Goal: Check status: Check status

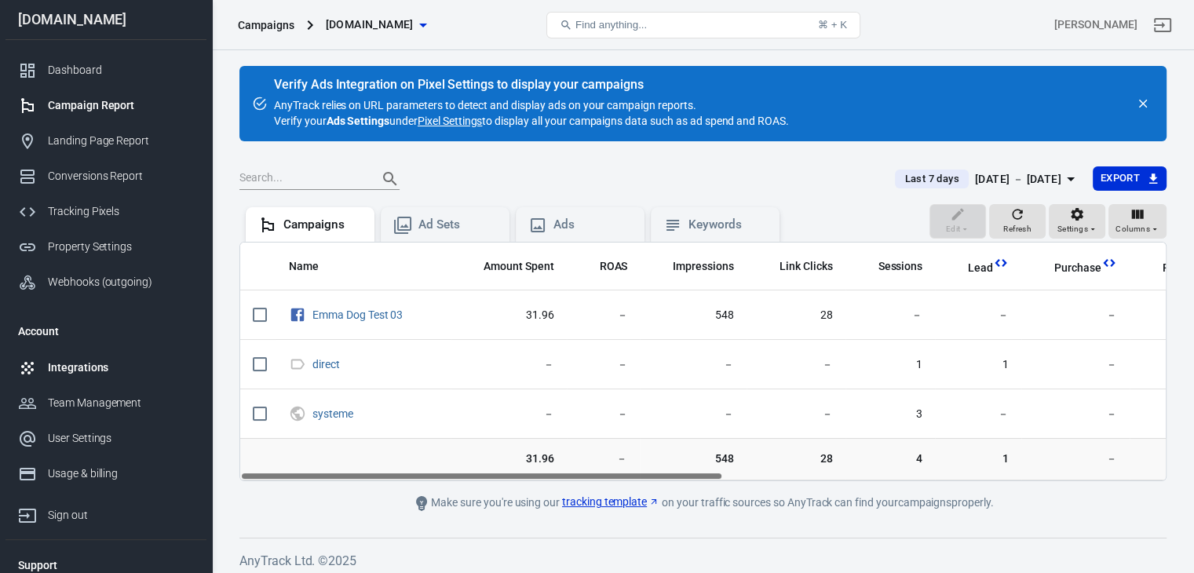
click at [100, 362] on div "Integrations" at bounding box center [121, 368] width 146 height 16
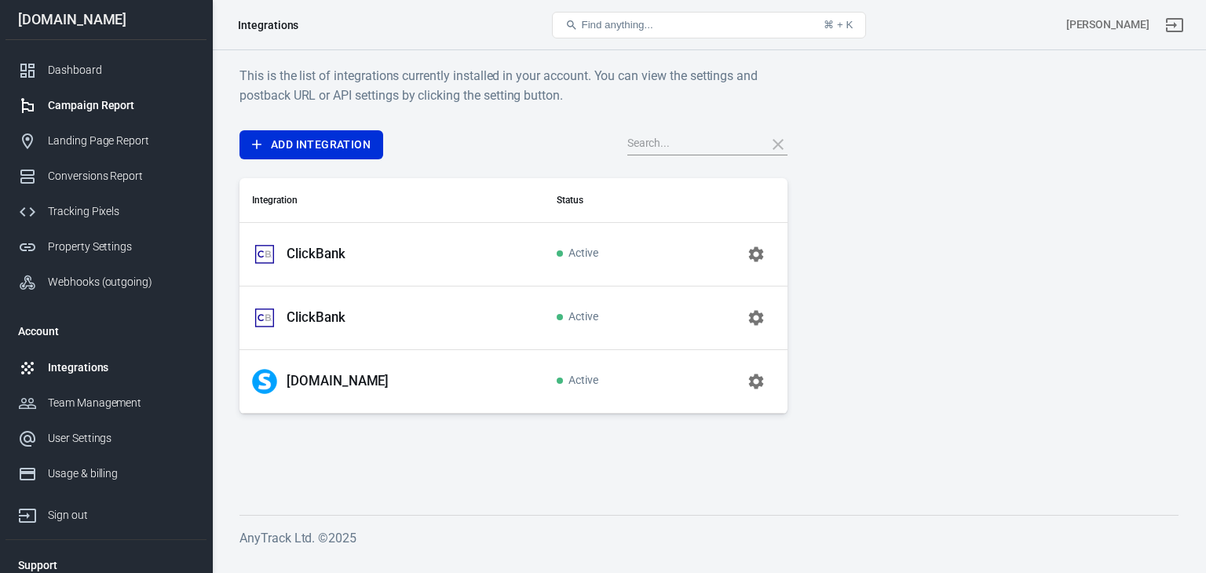
click at [86, 99] on div "Campaign Report" at bounding box center [121, 105] width 146 height 16
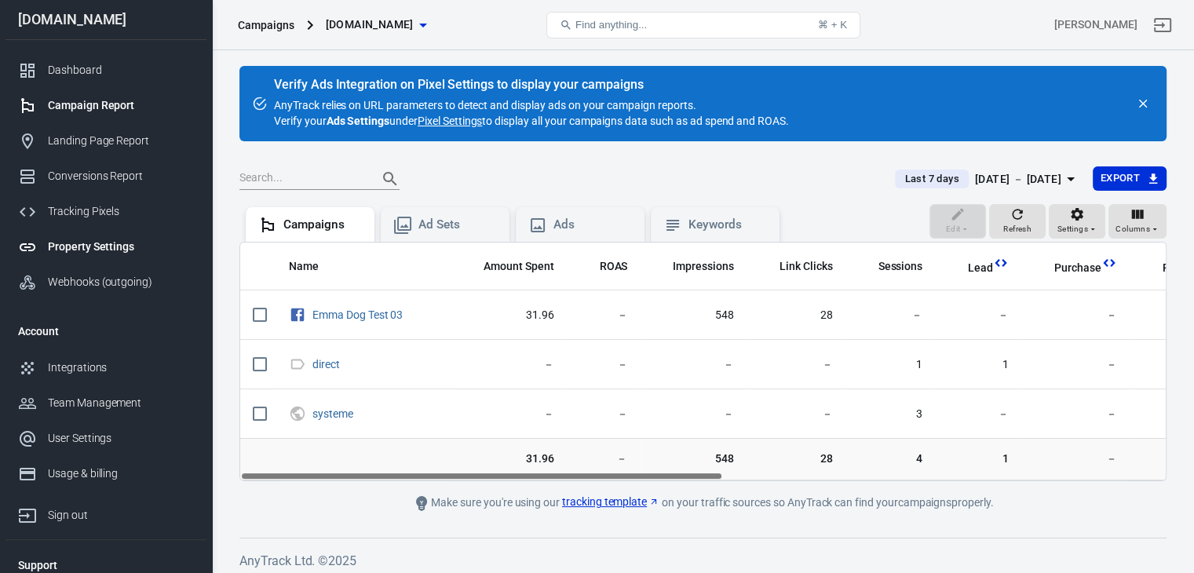
click at [82, 250] on div "Property Settings" at bounding box center [121, 247] width 146 height 16
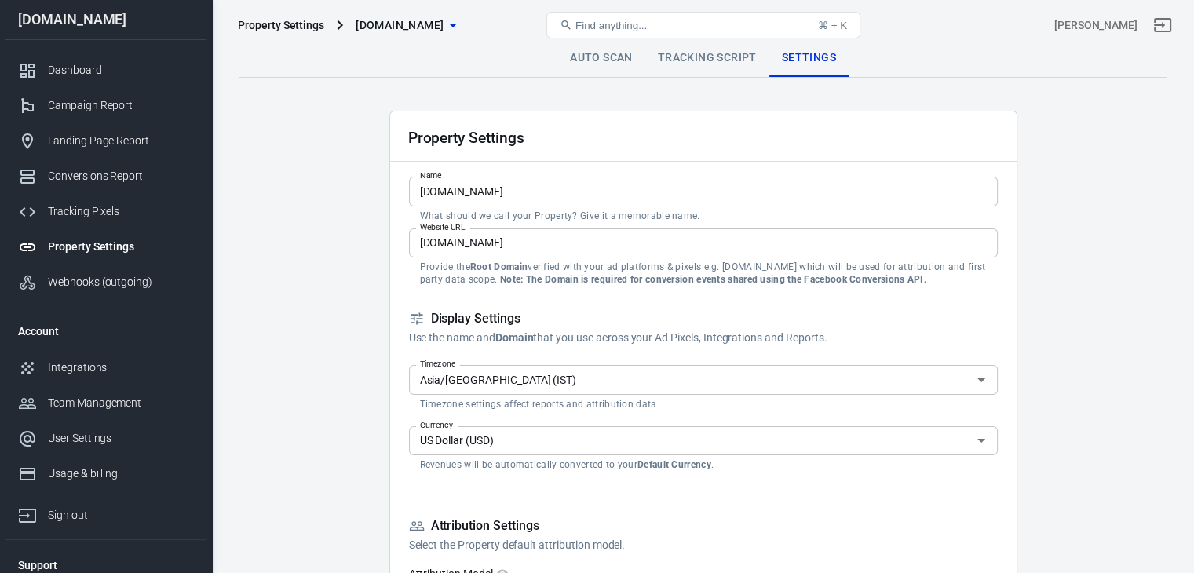
click at [647, 60] on link "Tracking Script" at bounding box center [707, 58] width 124 height 38
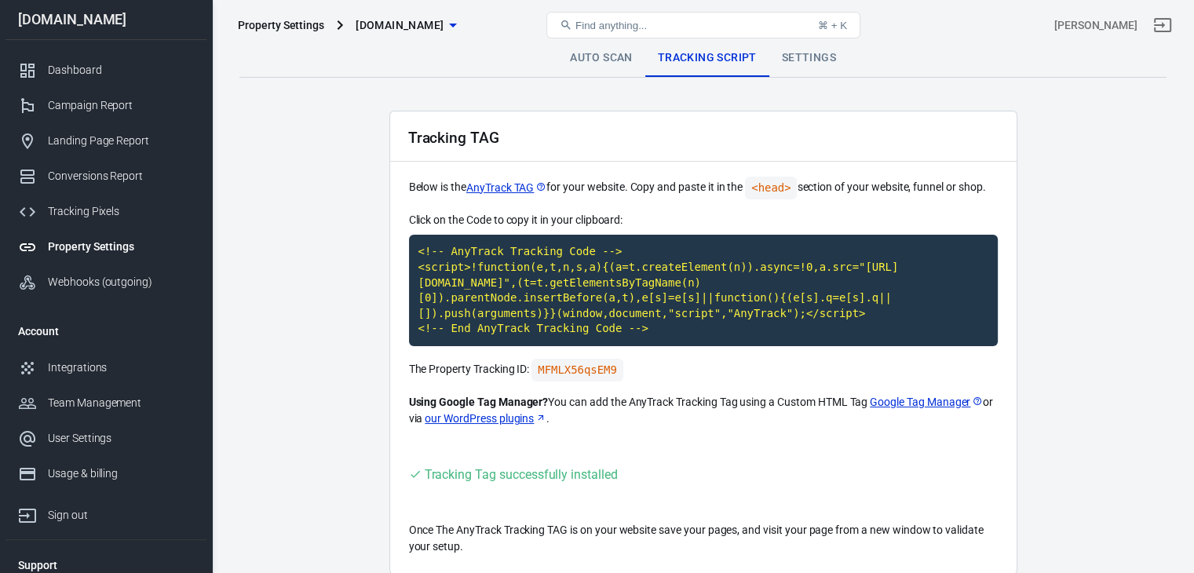
click at [597, 58] on link "Auto Scan" at bounding box center [601, 58] width 88 height 38
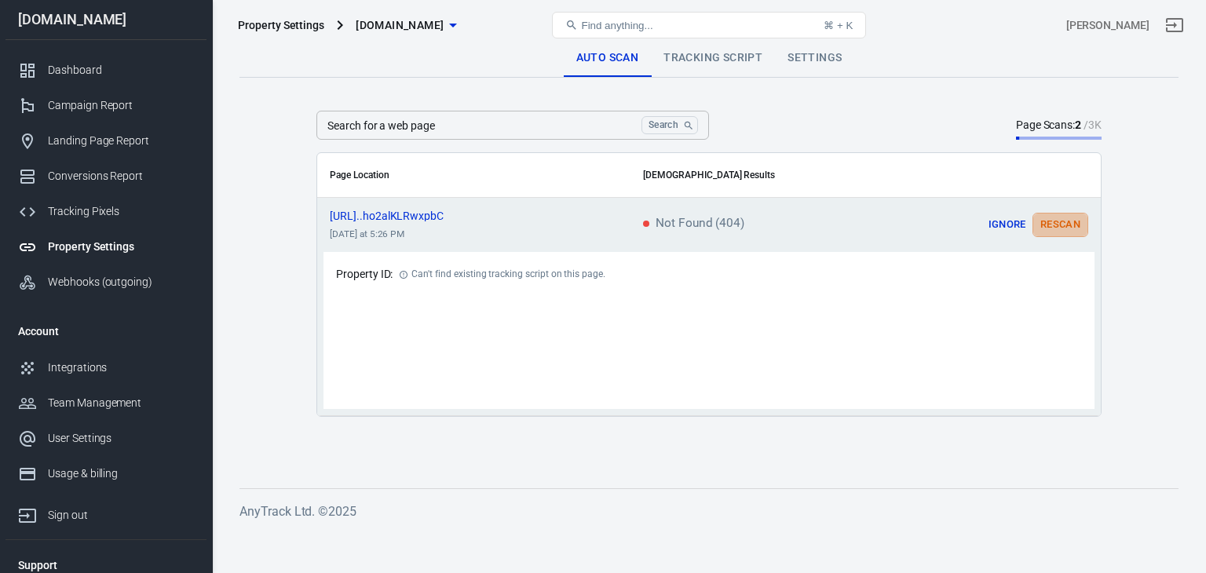
click at [1043, 227] on button "Rescan" at bounding box center [1060, 225] width 56 height 24
click at [67, 363] on div "Integrations" at bounding box center [121, 368] width 146 height 16
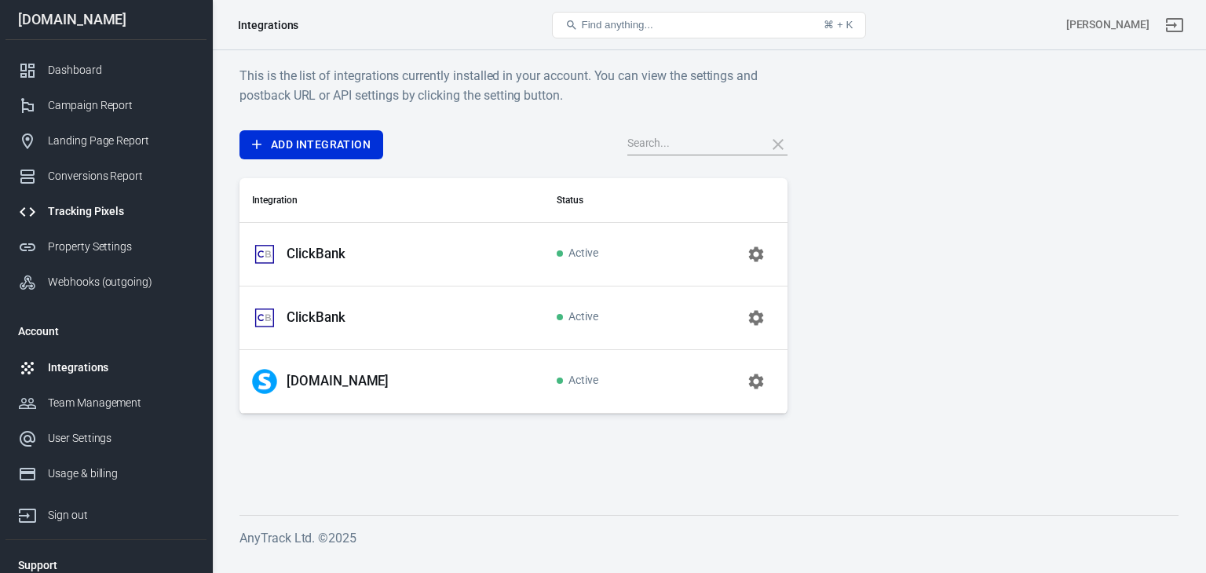
click at [88, 207] on div "Tracking Pixels" at bounding box center [121, 211] width 146 height 16
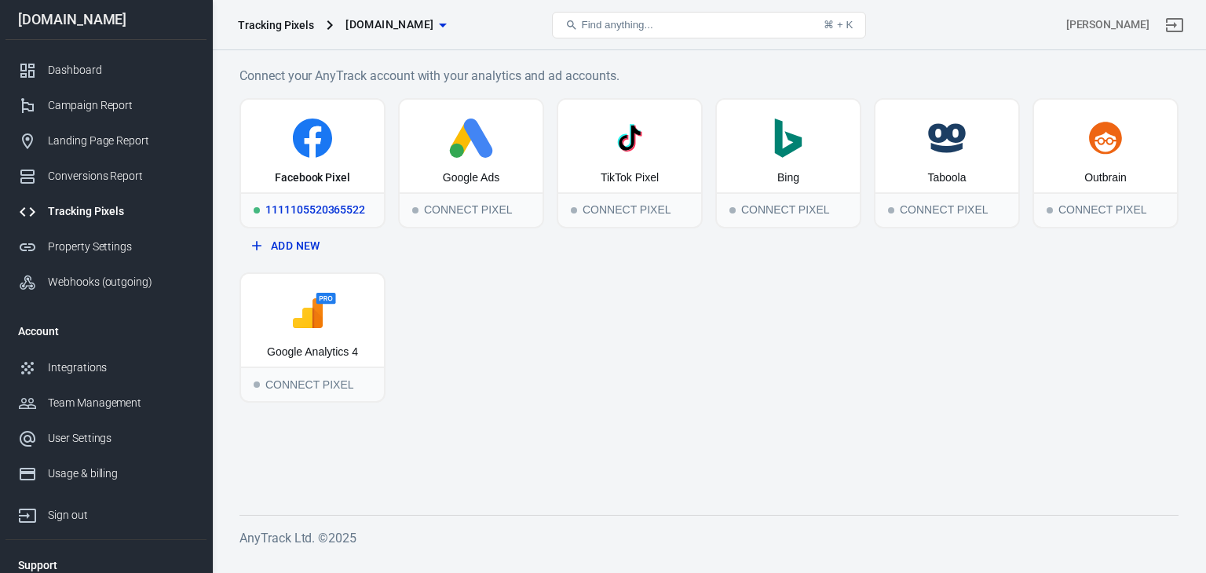
click at [323, 144] on icon at bounding box center [312, 138] width 39 height 39
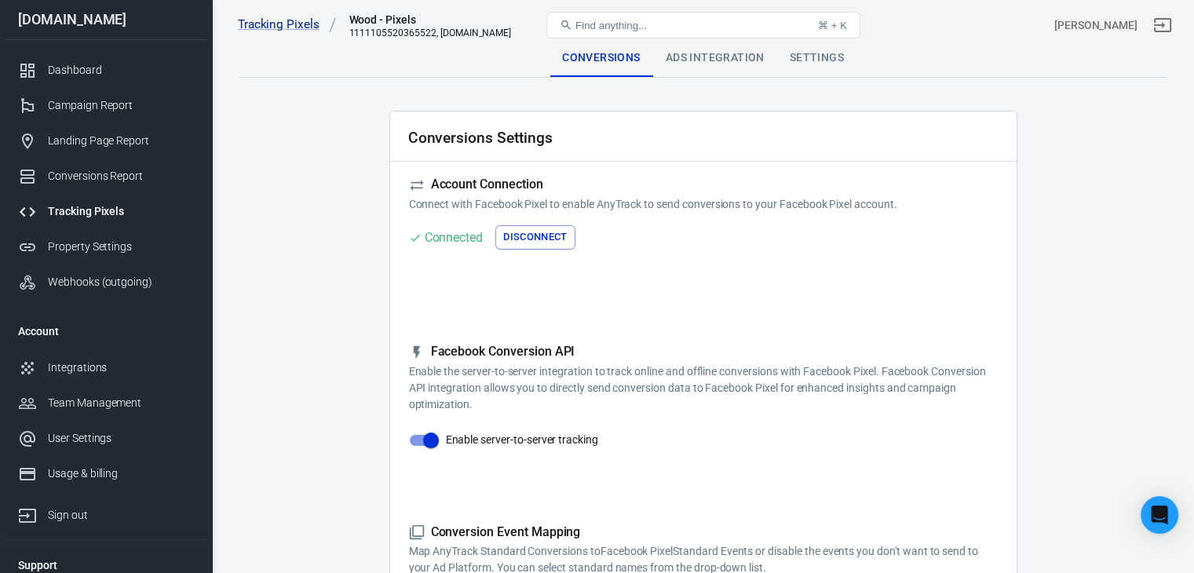
click at [751, 60] on div "Ads Integration" at bounding box center [715, 58] width 124 height 38
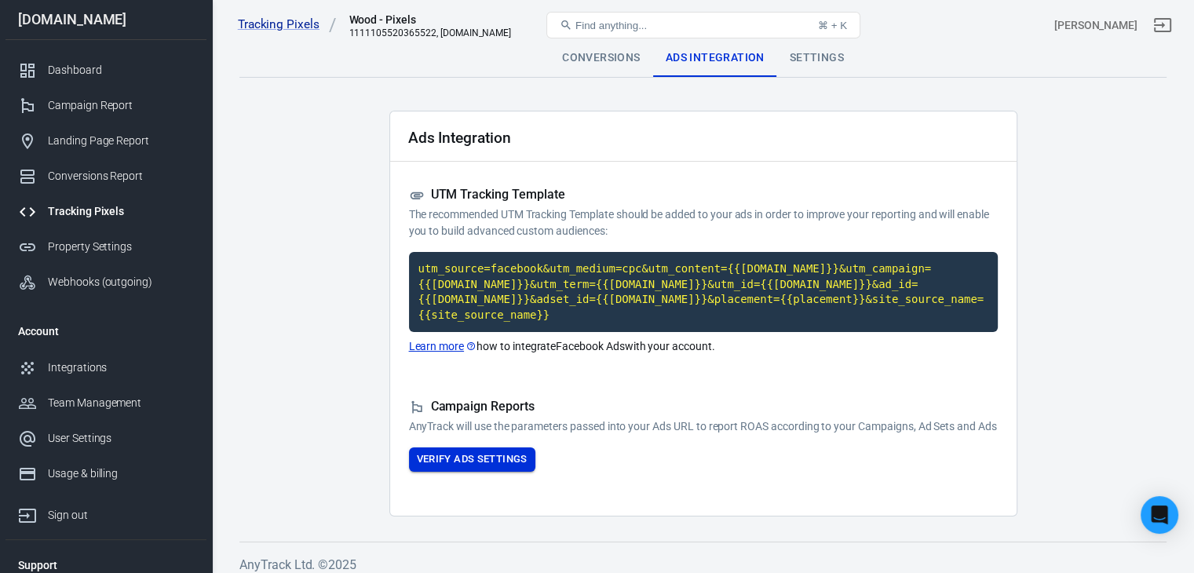
click at [453, 456] on button "Verify Ads Settings" at bounding box center [472, 460] width 126 height 24
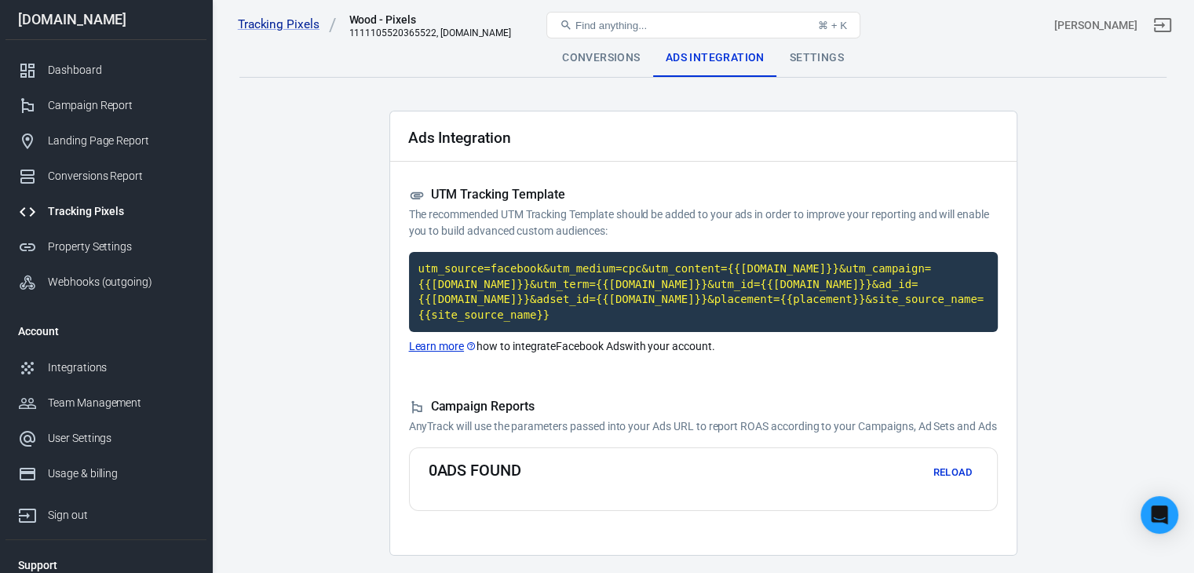
click at [602, 55] on div "Conversions" at bounding box center [601, 58] width 103 height 38
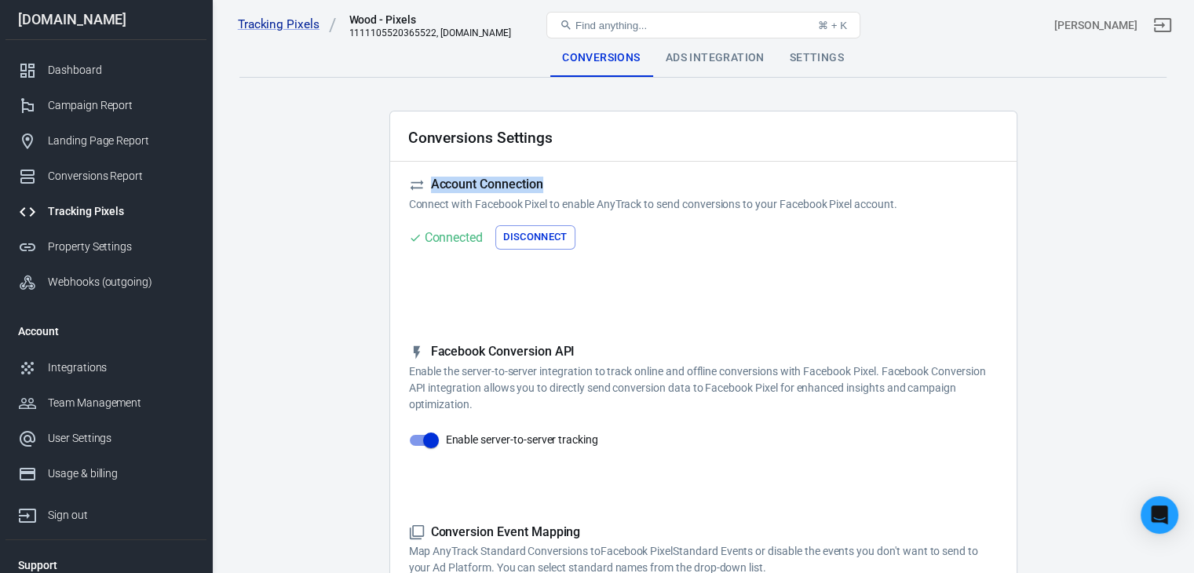
drag, startPoint x: 568, startPoint y: 181, endPoint x: 421, endPoint y: 174, distance: 147.7
click at [688, 63] on div "Ads Integration" at bounding box center [715, 58] width 124 height 38
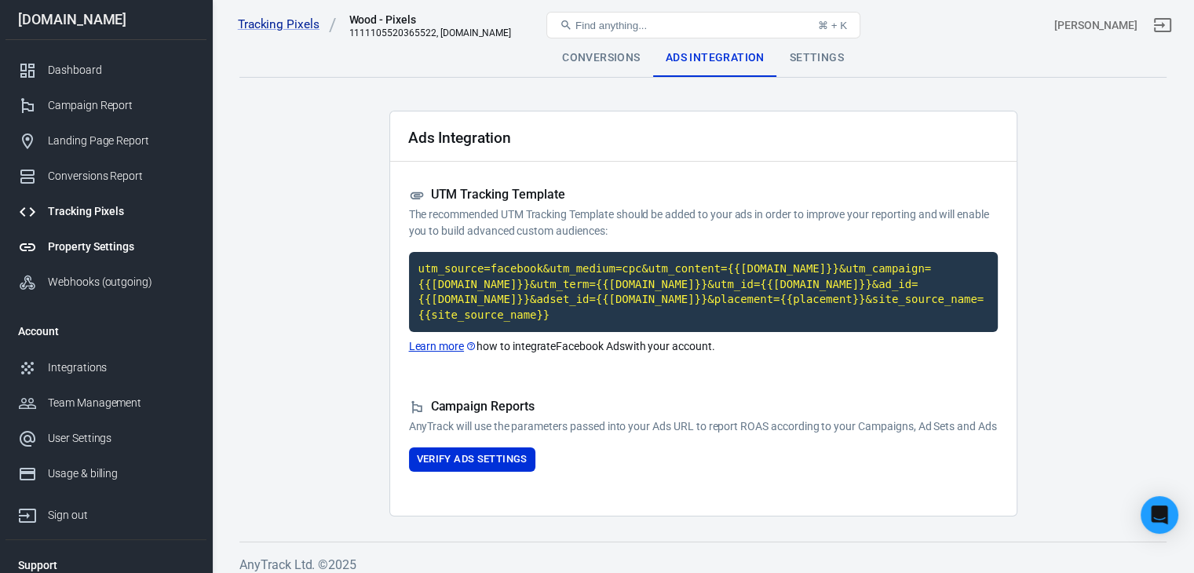
click at [74, 243] on div "Property Settings" at bounding box center [121, 247] width 146 height 16
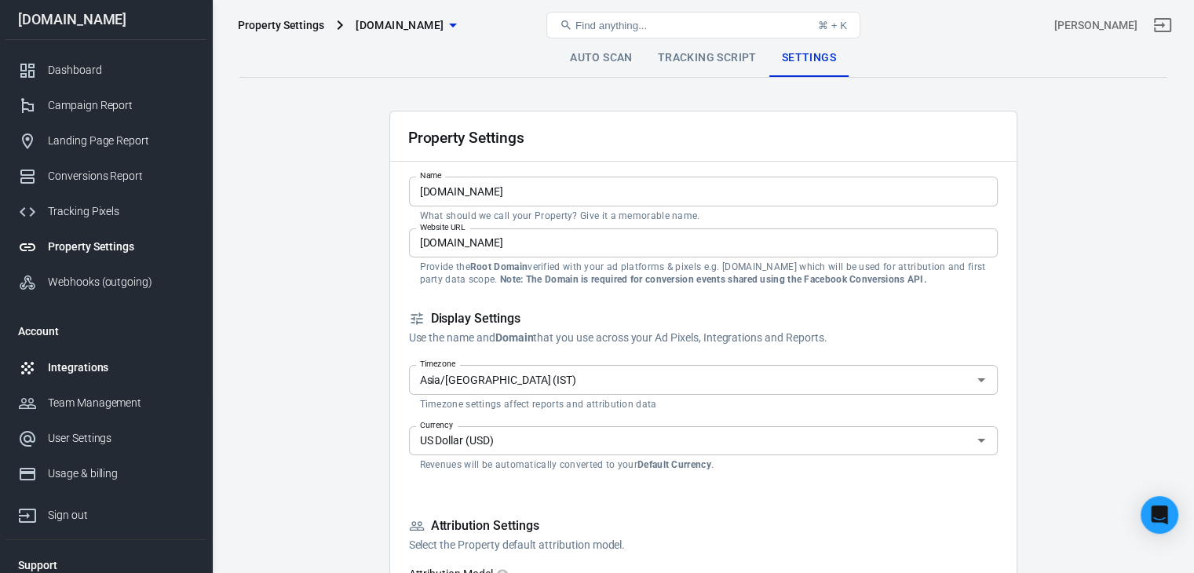
click at [75, 364] on div "Integrations" at bounding box center [121, 368] width 146 height 16
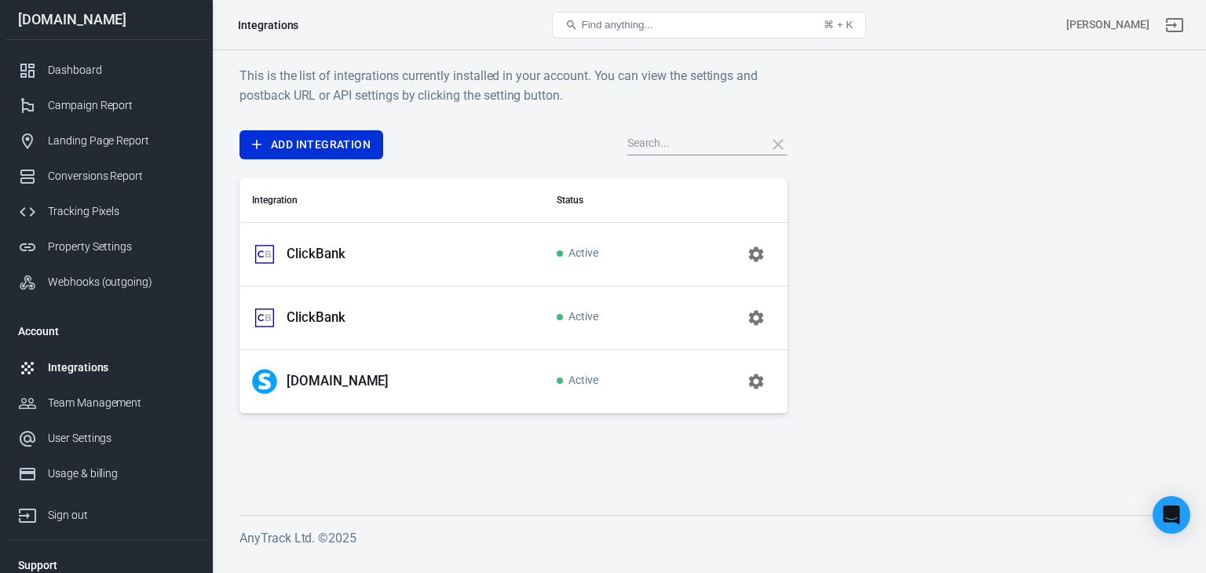
click at [326, 250] on p "ClickBank" at bounding box center [316, 254] width 59 height 16
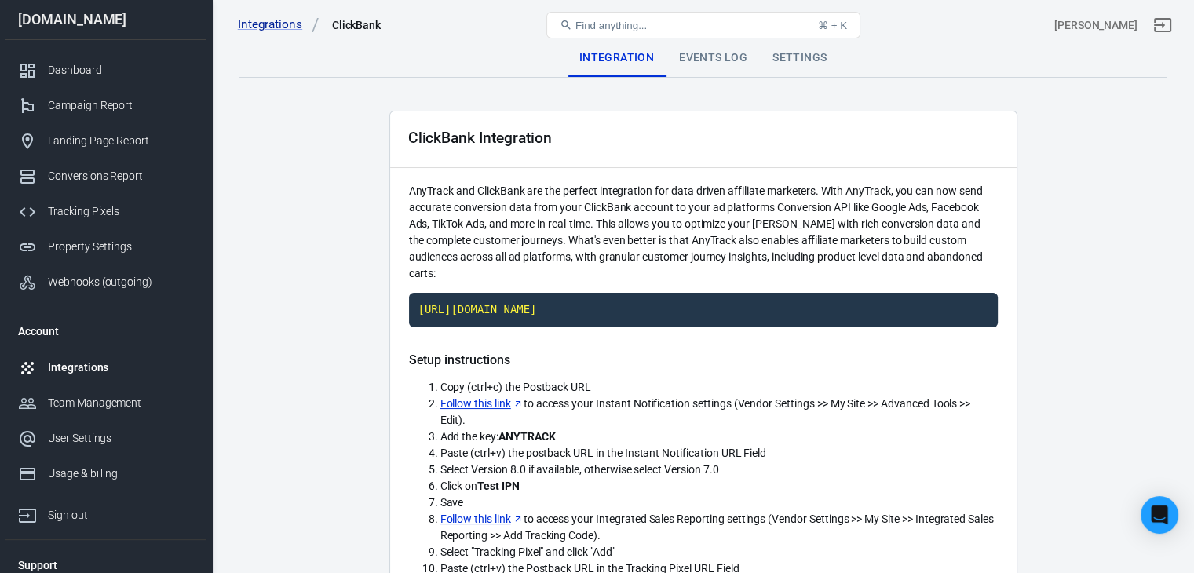
click at [730, 60] on div "Events Log" at bounding box center [713, 58] width 93 height 38
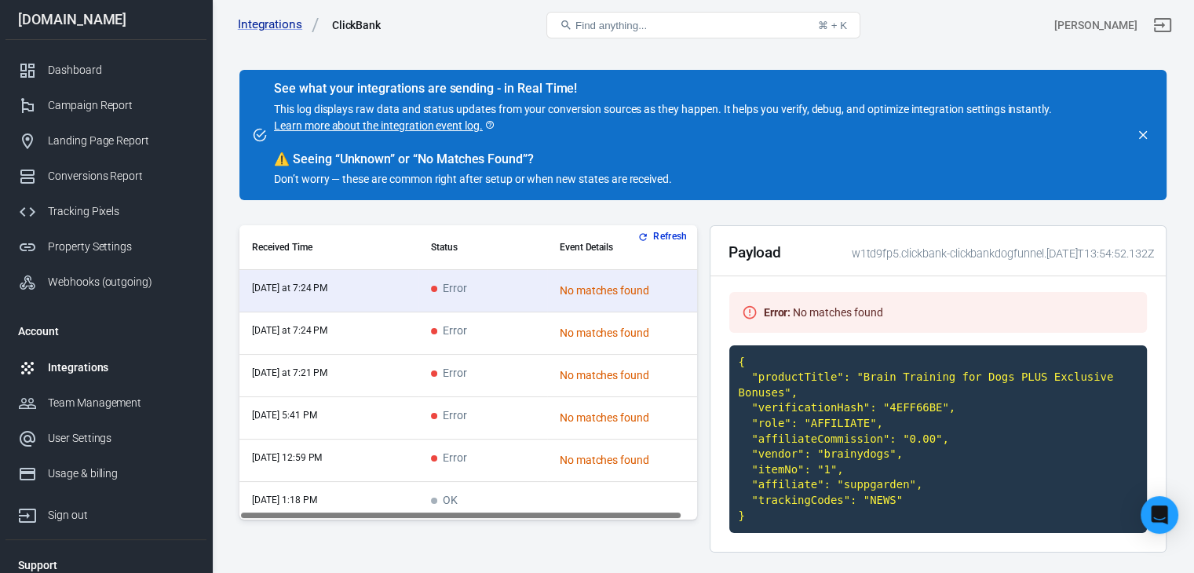
scroll to position [79, 0]
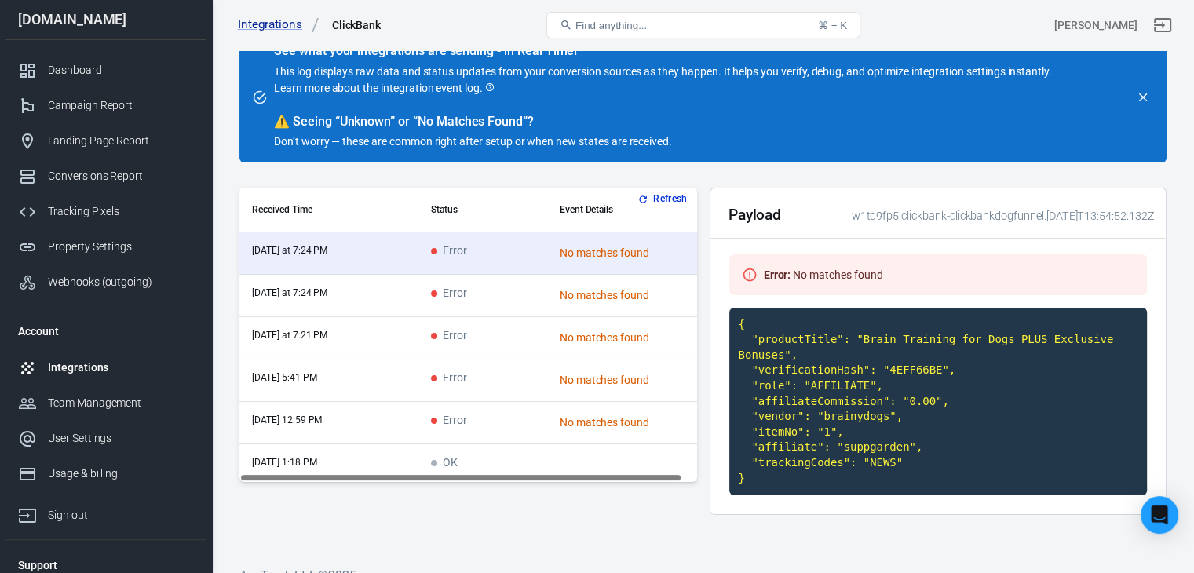
click at [658, 196] on button "Refresh" at bounding box center [663, 199] width 59 height 16
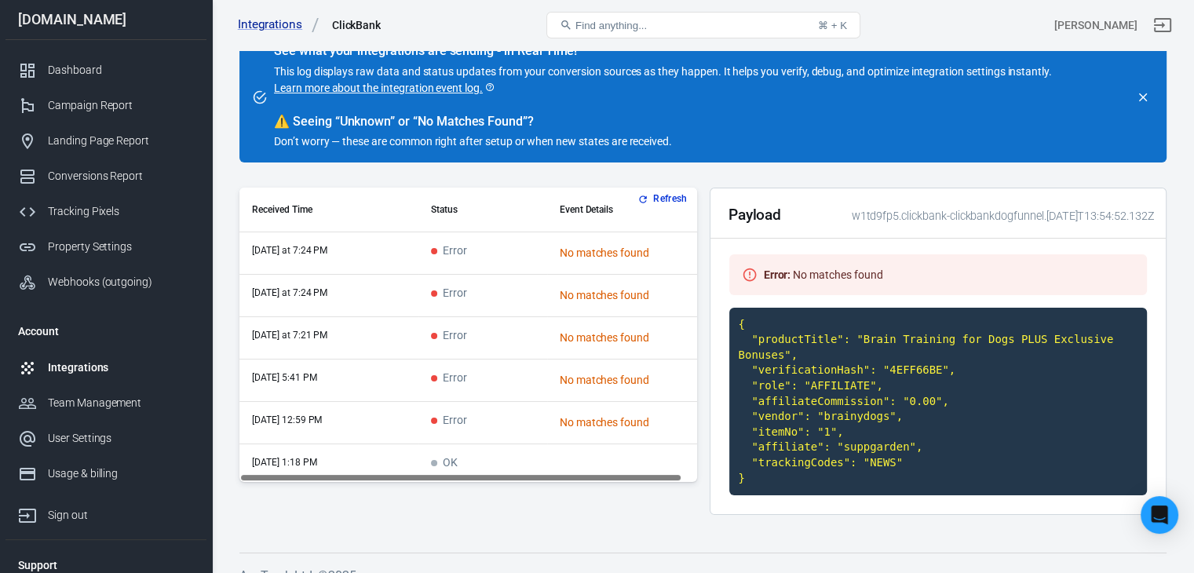
click at [352, 255] on td "[DATE] at 7:24 PM" at bounding box center [328, 253] width 179 height 42
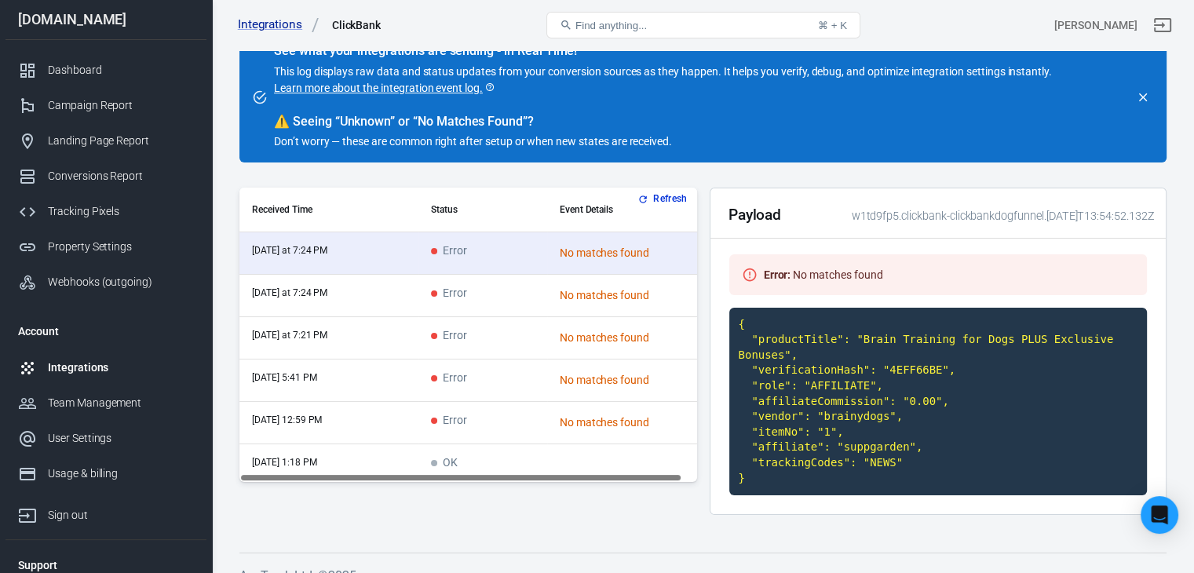
click at [375, 297] on td "[DATE] at 7:24 PM" at bounding box center [328, 296] width 179 height 42
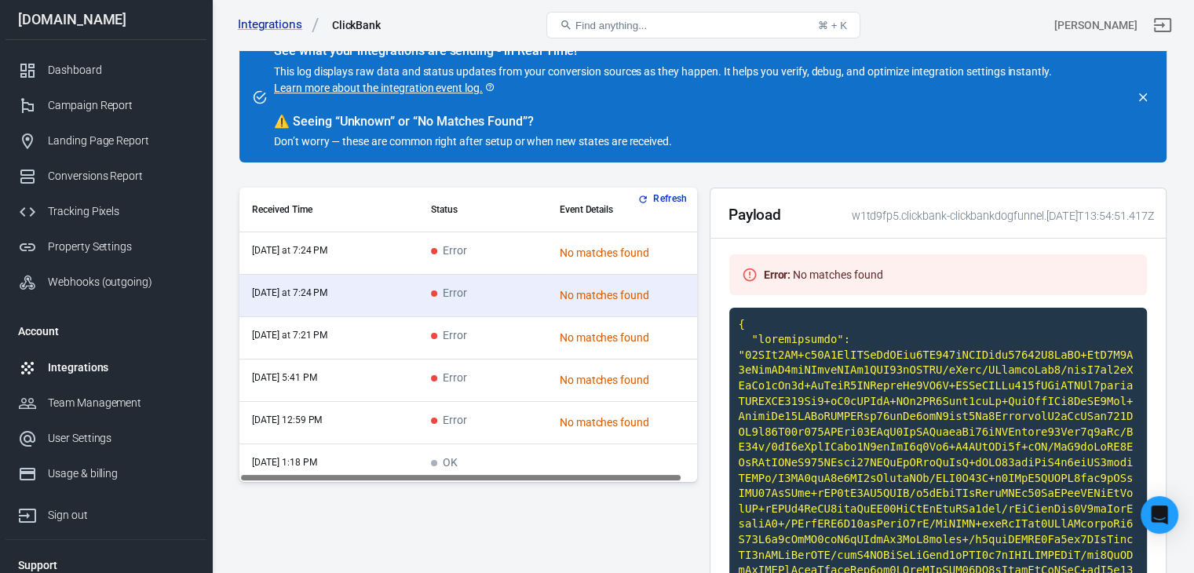
click at [366, 349] on td "[DATE] at 7:21 PM" at bounding box center [328, 338] width 179 height 42
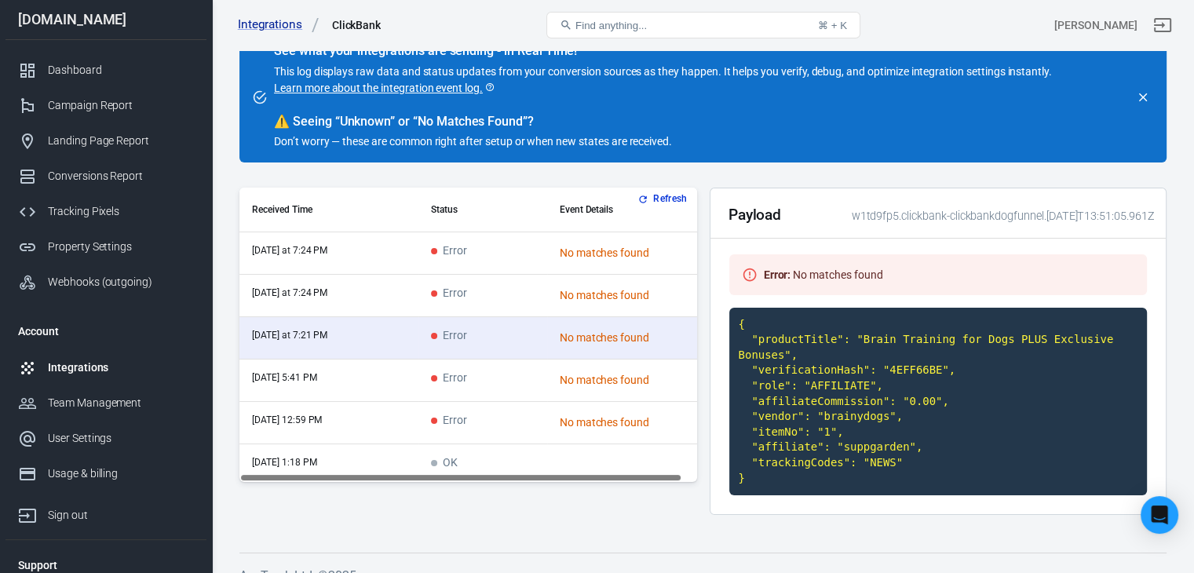
click at [375, 383] on td "[DATE] 5:41 PM" at bounding box center [328, 381] width 179 height 42
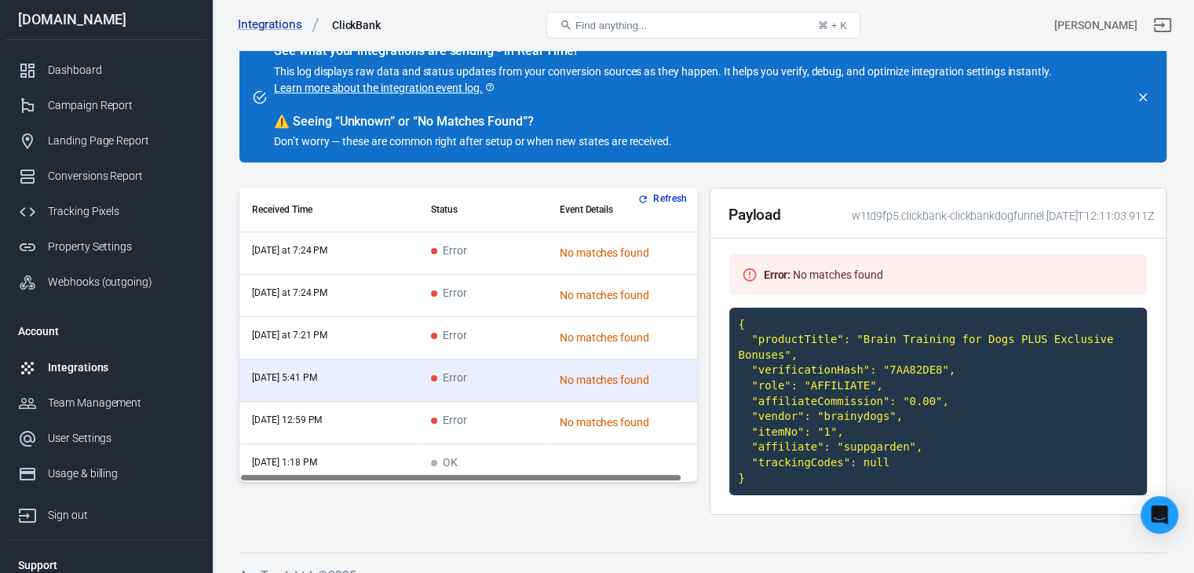
click at [389, 431] on td "[DATE] 12:59 PM" at bounding box center [328, 423] width 179 height 42
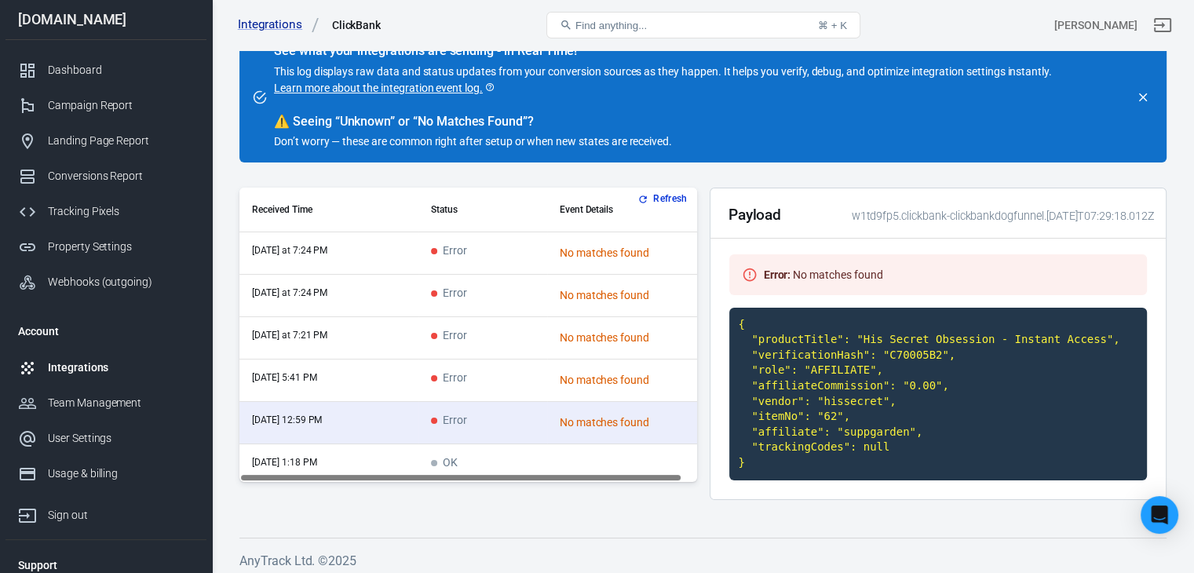
click at [361, 250] on td "[DATE] at 7:24 PM" at bounding box center [328, 253] width 179 height 42
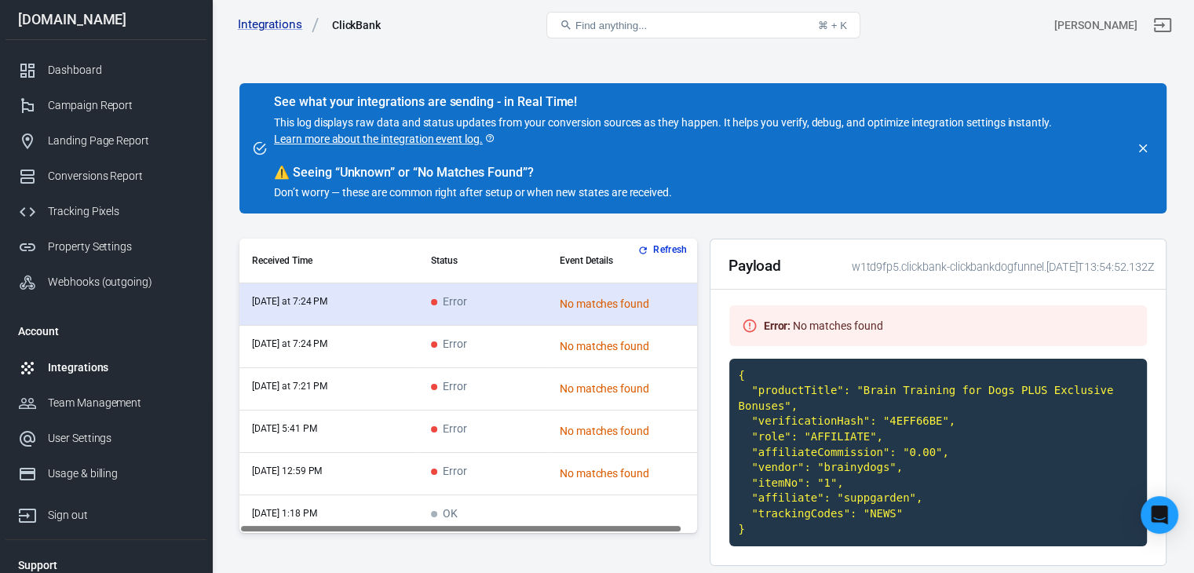
scroll to position [0, 0]
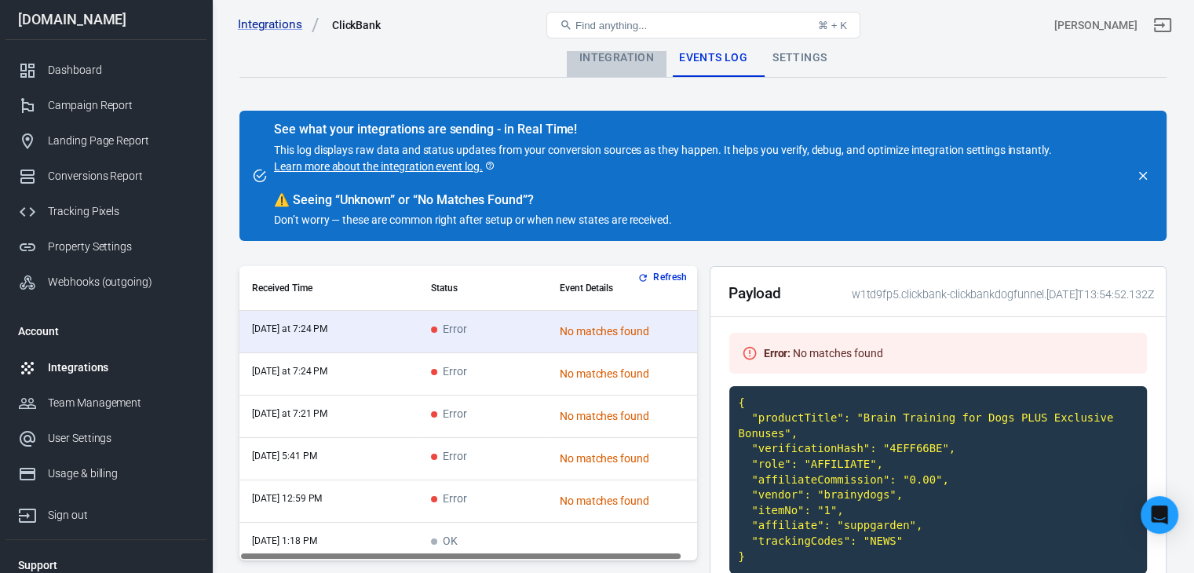
click at [649, 57] on div "Integration" at bounding box center [617, 58] width 100 height 38
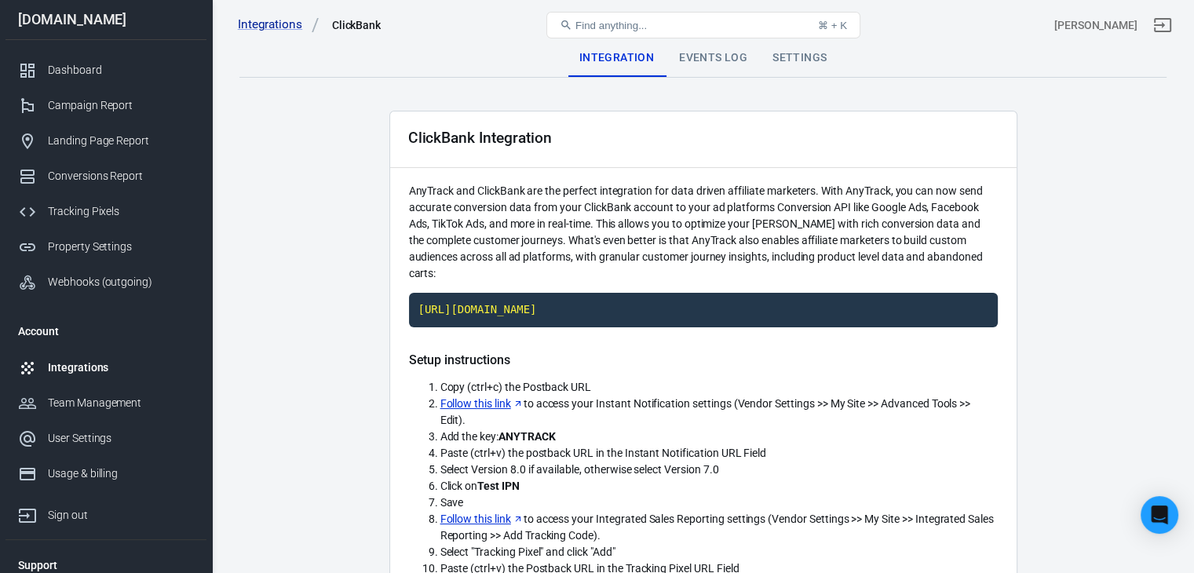
click at [85, 365] on div "Integrations" at bounding box center [121, 368] width 146 height 16
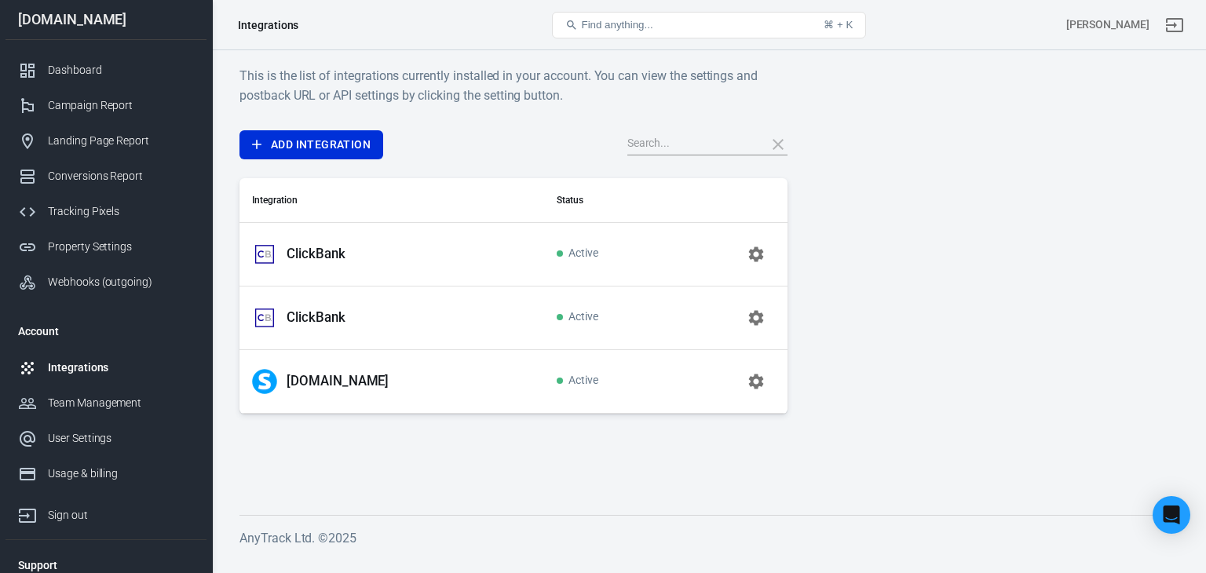
click at [302, 249] on p "ClickBank" at bounding box center [316, 254] width 59 height 16
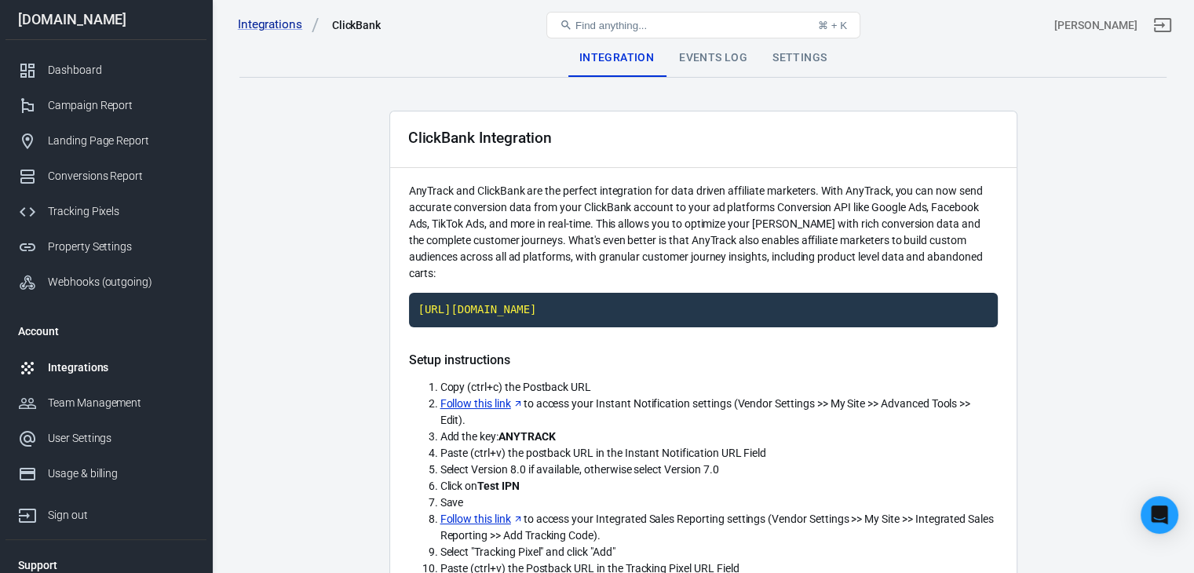
click at [704, 55] on div "Events Log" at bounding box center [713, 58] width 93 height 38
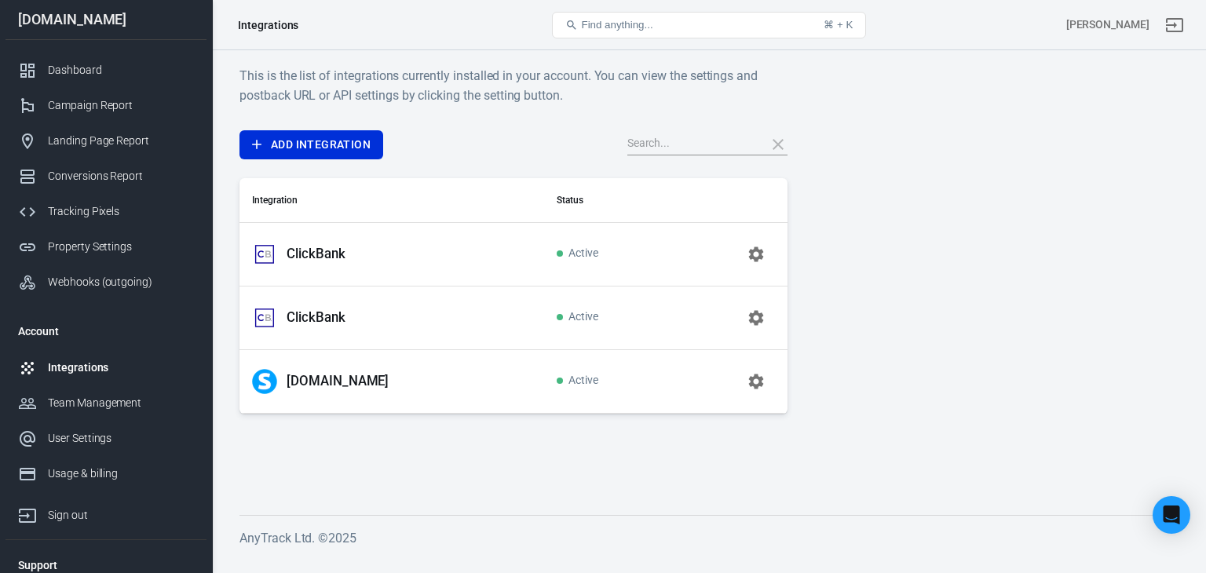
click at [311, 312] on p "ClickBank" at bounding box center [316, 317] width 59 height 16
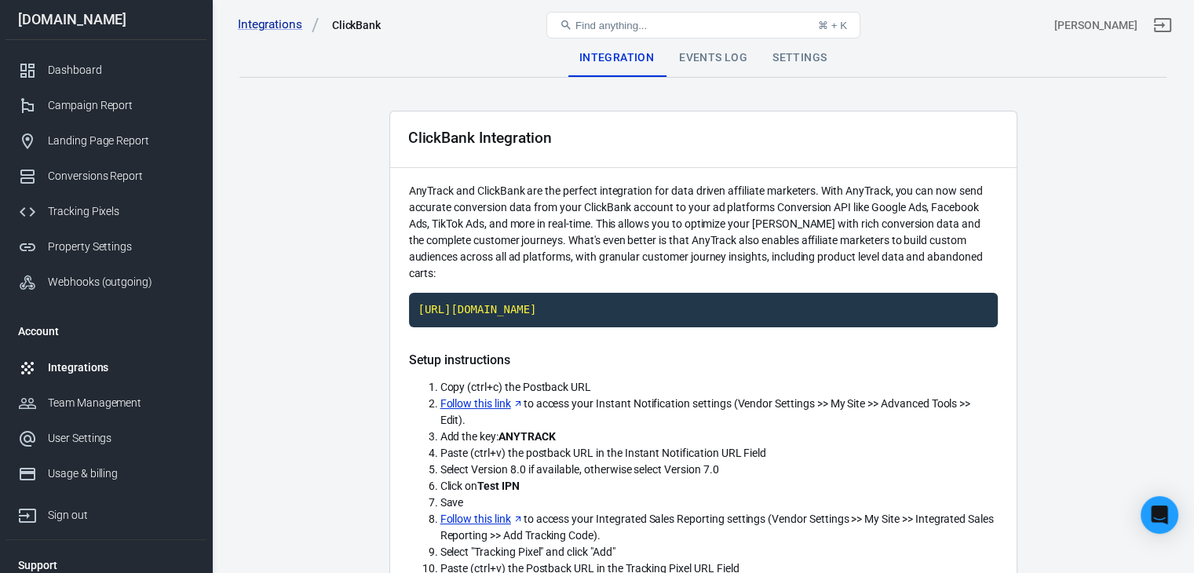
click at [707, 53] on div "Events Log" at bounding box center [713, 58] width 93 height 38
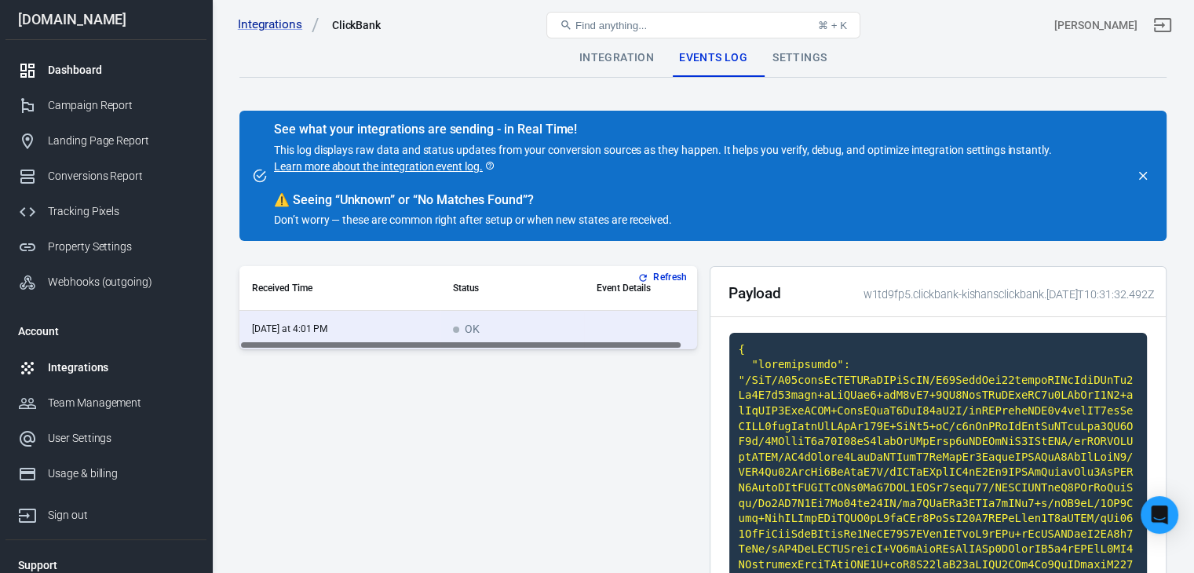
click at [90, 80] on link "Dashboard" at bounding box center [105, 70] width 201 height 35
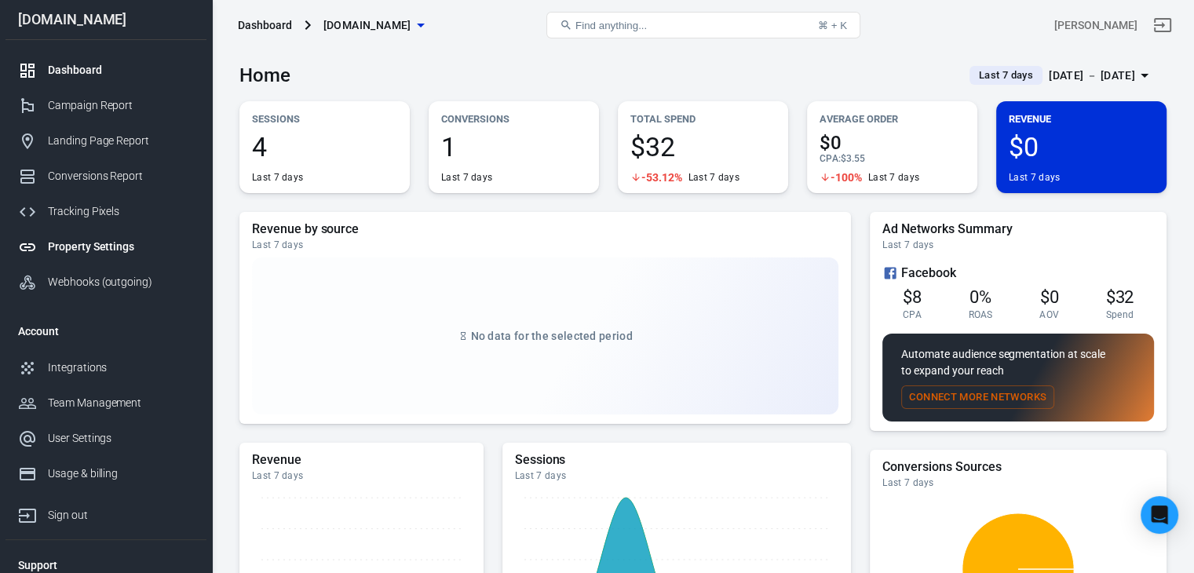
click at [93, 244] on div "Property Settings" at bounding box center [121, 247] width 146 height 16
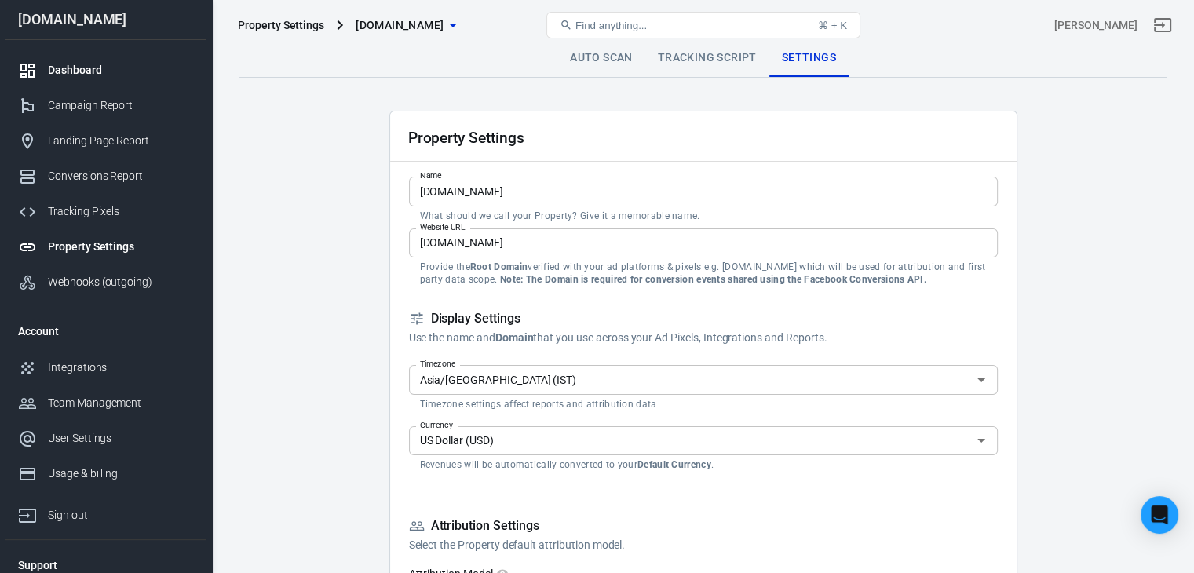
click at [86, 75] on div "Dashboard" at bounding box center [121, 70] width 146 height 16
